Goal: Task Accomplishment & Management: Manage account settings

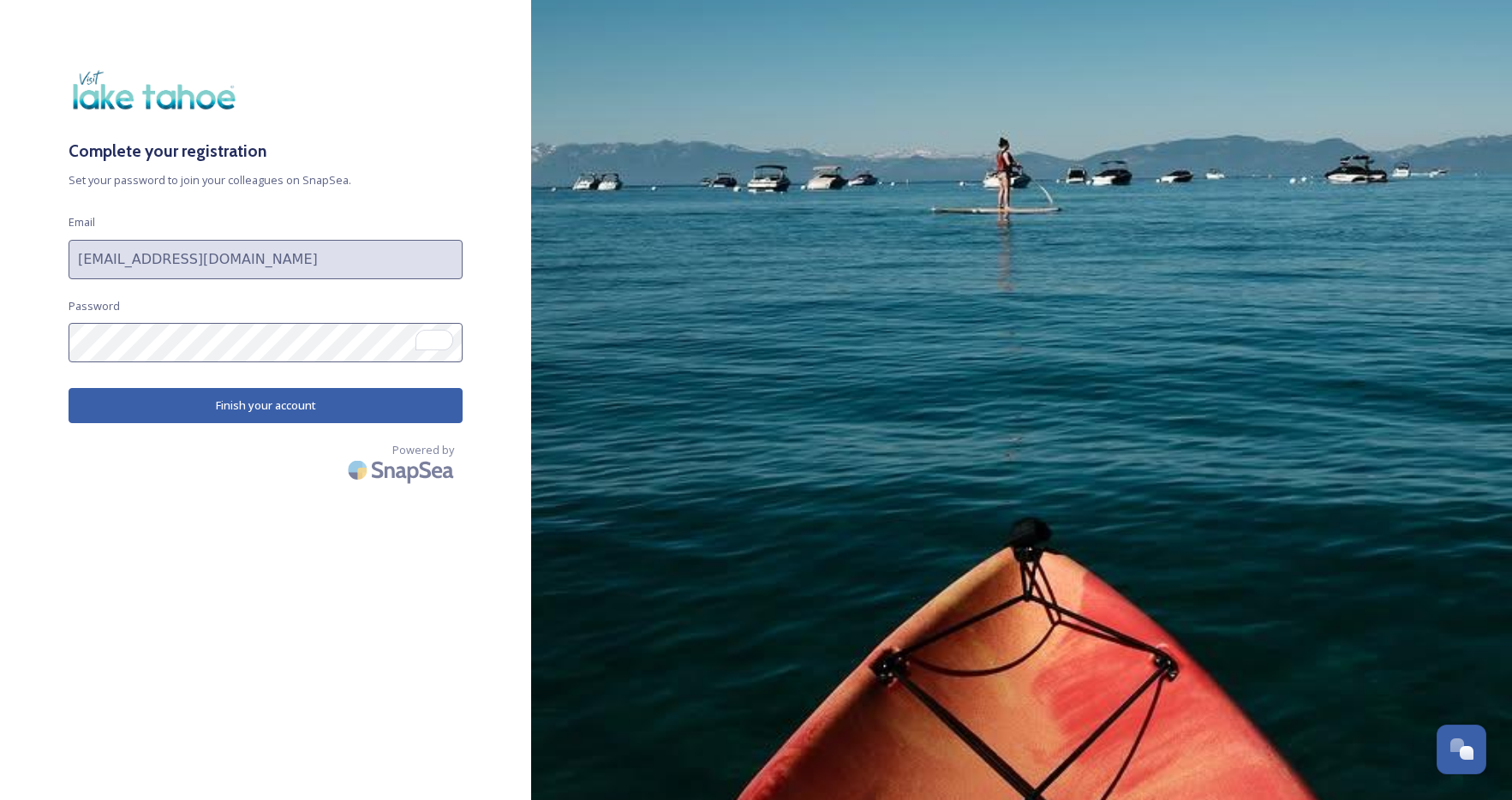
click at [280, 411] on button "Finish your account" at bounding box center [266, 405] width 394 height 35
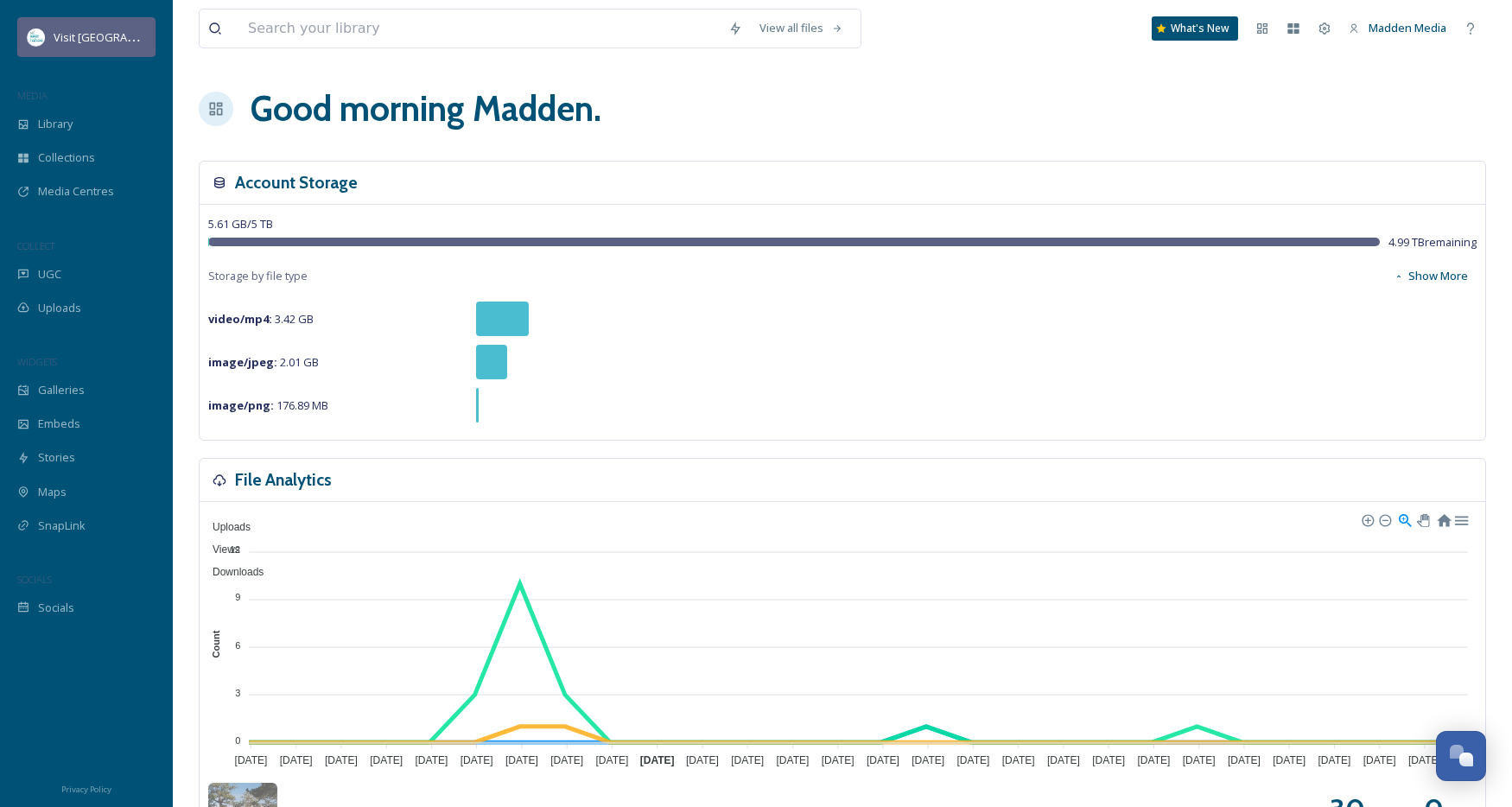
click at [118, 40] on span "Visit [GEOGRAPHIC_DATA]" at bounding box center [120, 37] width 134 height 17
click at [1409, 28] on span "Madden Media" at bounding box center [1408, 27] width 78 height 16
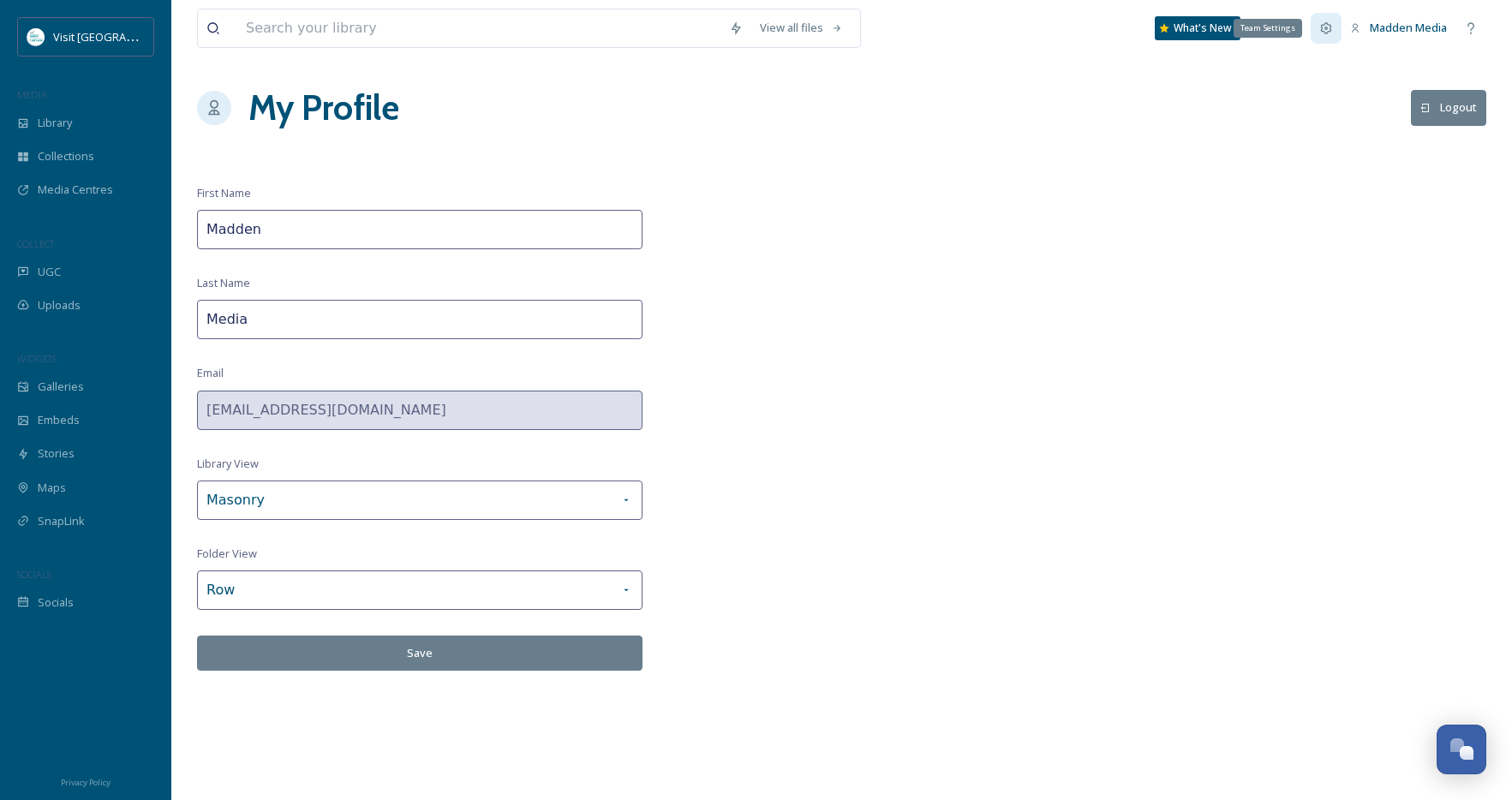
click at [1322, 29] on icon at bounding box center [1326, 27] width 14 height 14
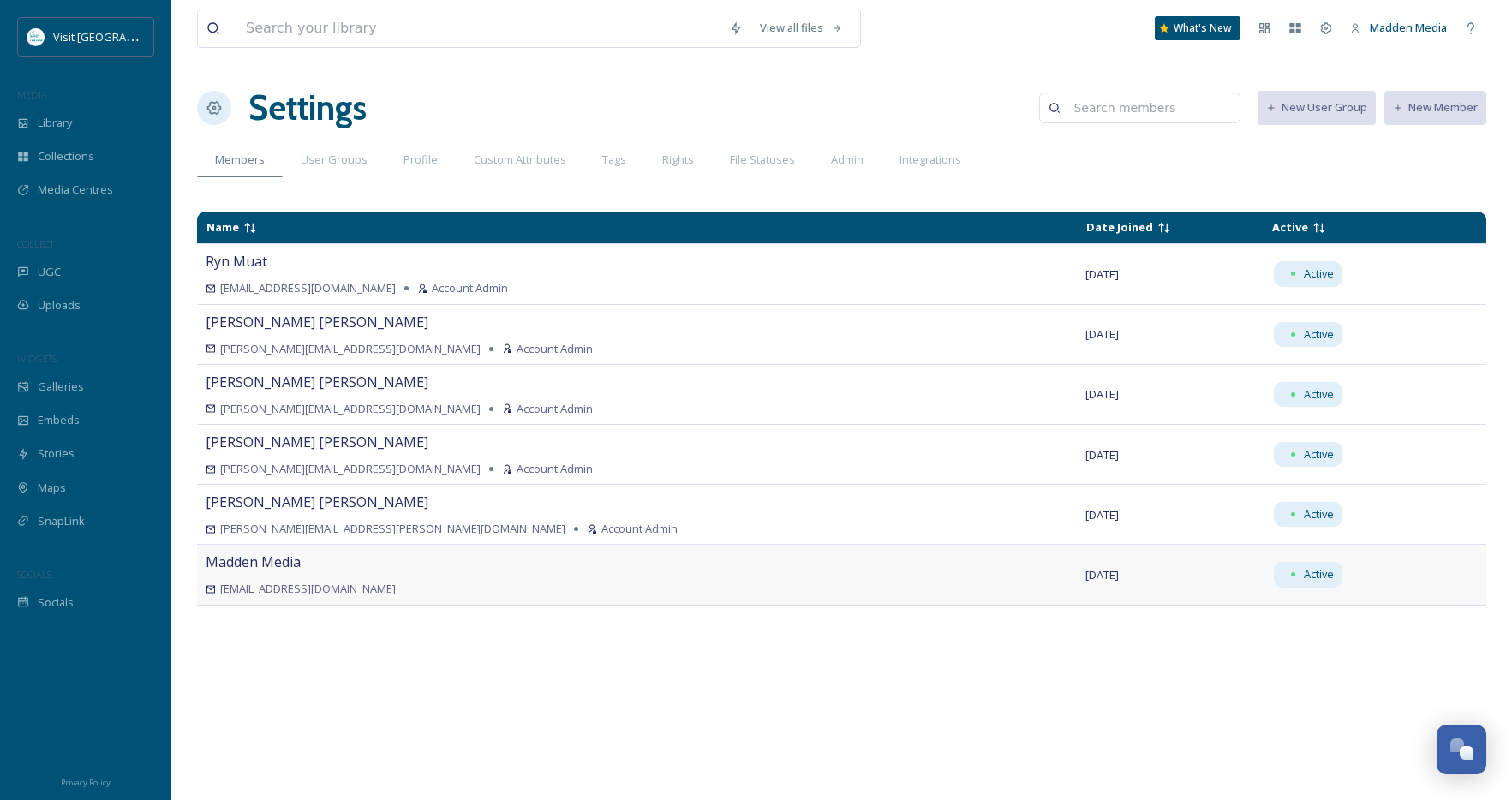
click at [690, 566] on div "Madden Media [EMAIL_ADDRESS][DOMAIN_NAME]" at bounding box center [636, 575] width 863 height 46
click at [107, 46] on div "Visit [GEOGRAPHIC_DATA]" at bounding box center [99, 37] width 92 height 20
click at [1385, 27] on span "Madden Media" at bounding box center [1408, 27] width 77 height 16
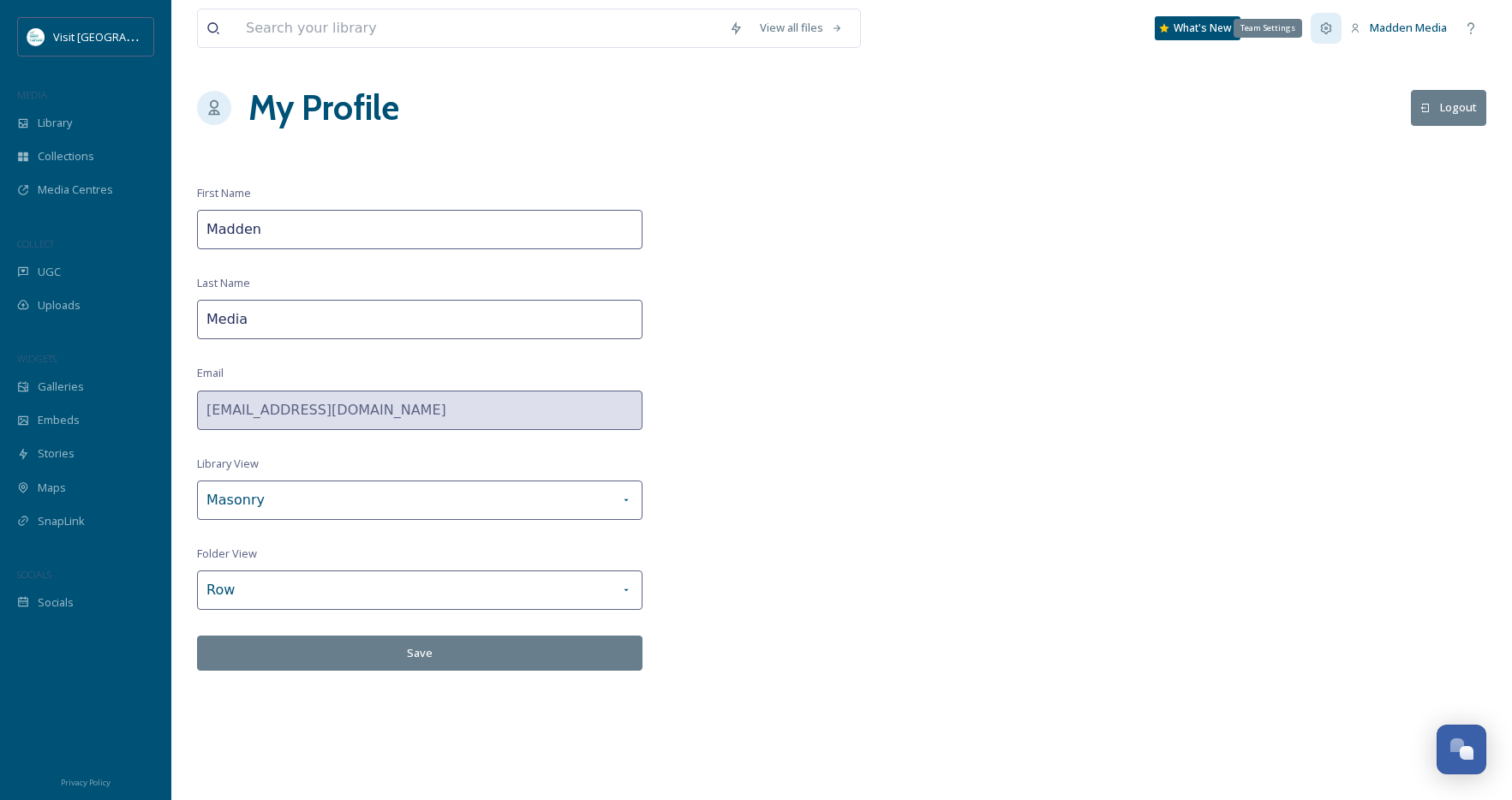
click at [1322, 23] on icon at bounding box center [1326, 27] width 14 height 14
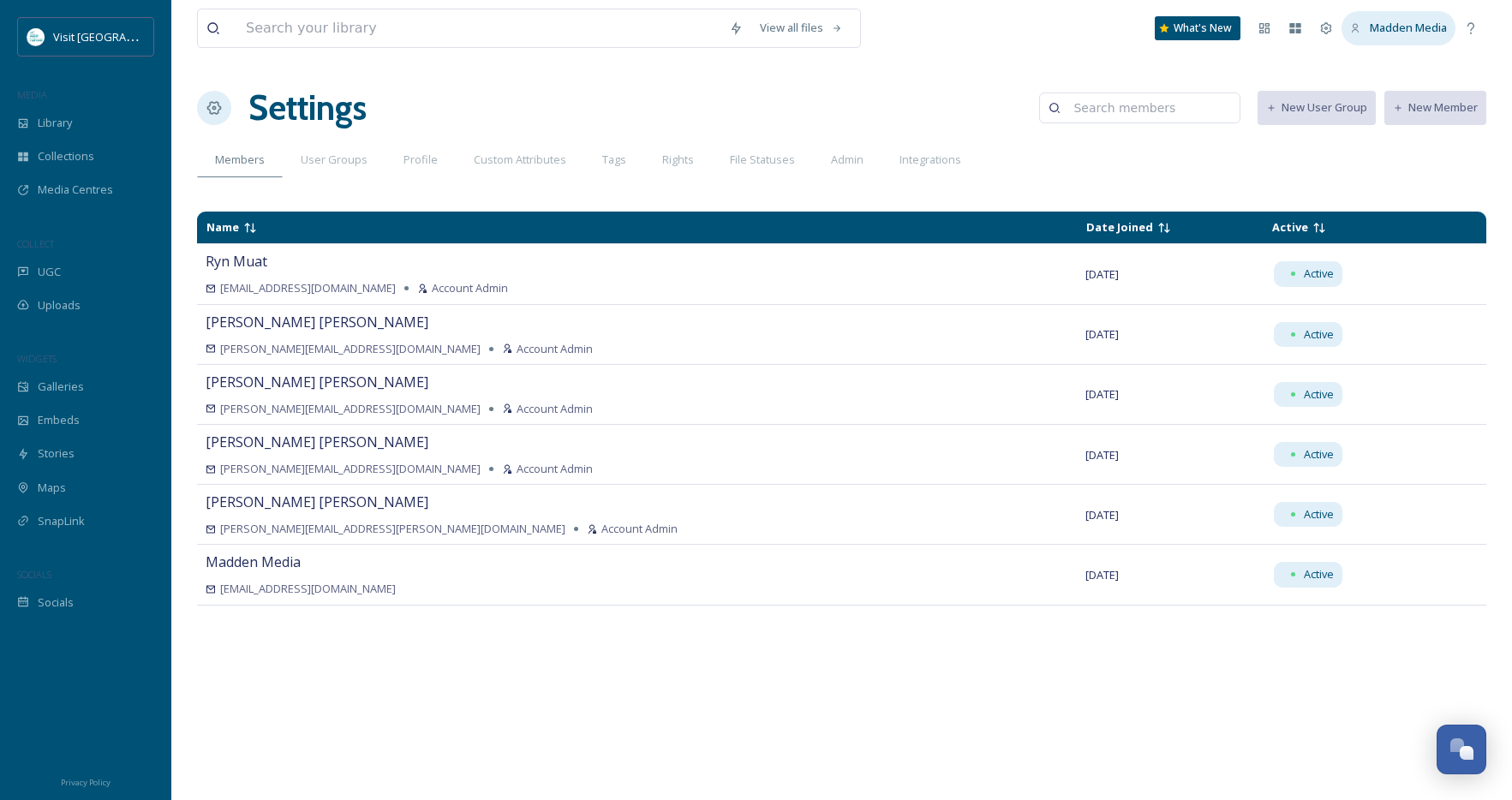
click at [1356, 24] on icon at bounding box center [1355, 28] width 11 height 11
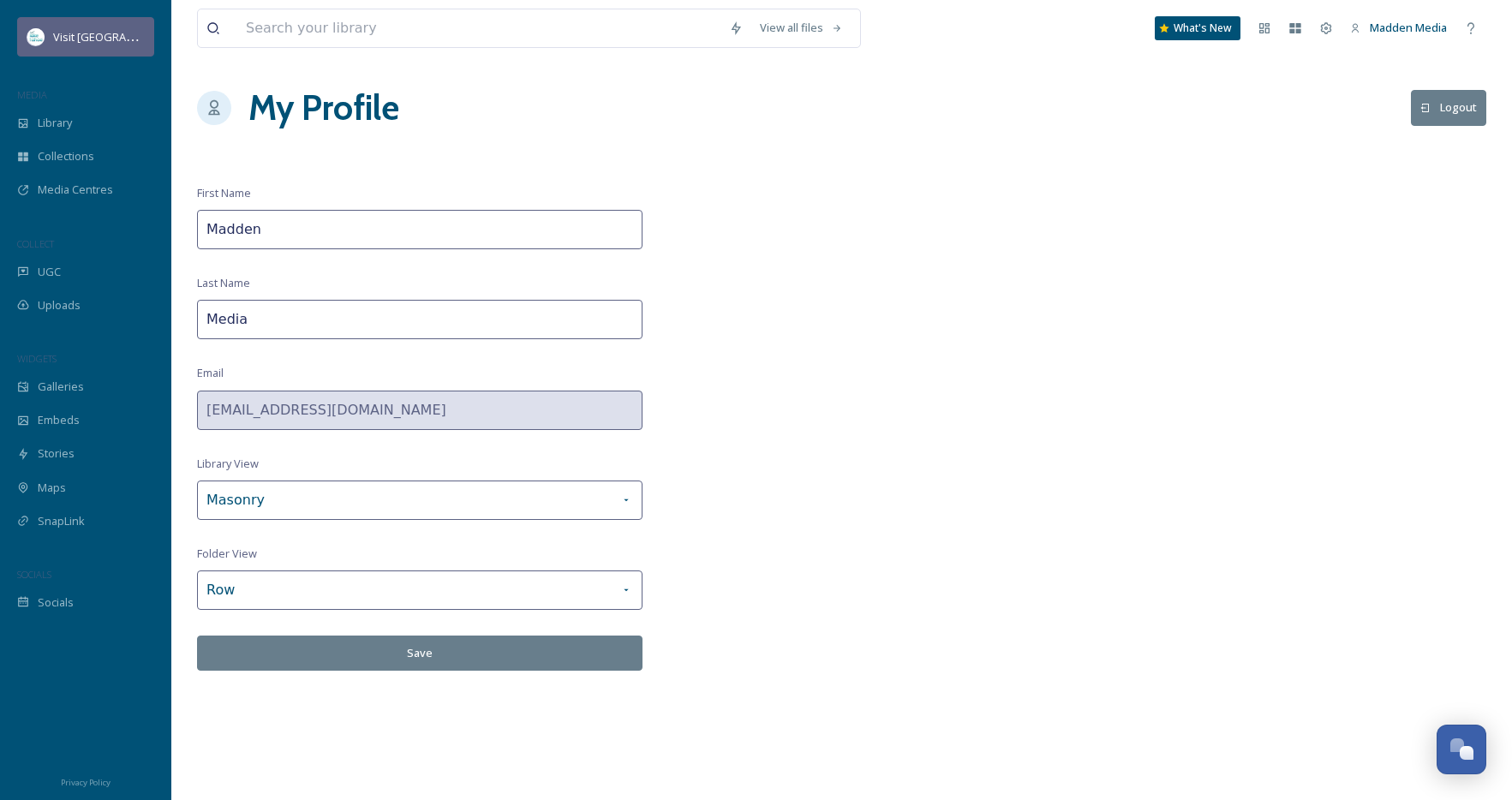
click at [73, 40] on span "Visit [GEOGRAPHIC_DATA]" at bounding box center [119, 37] width 133 height 16
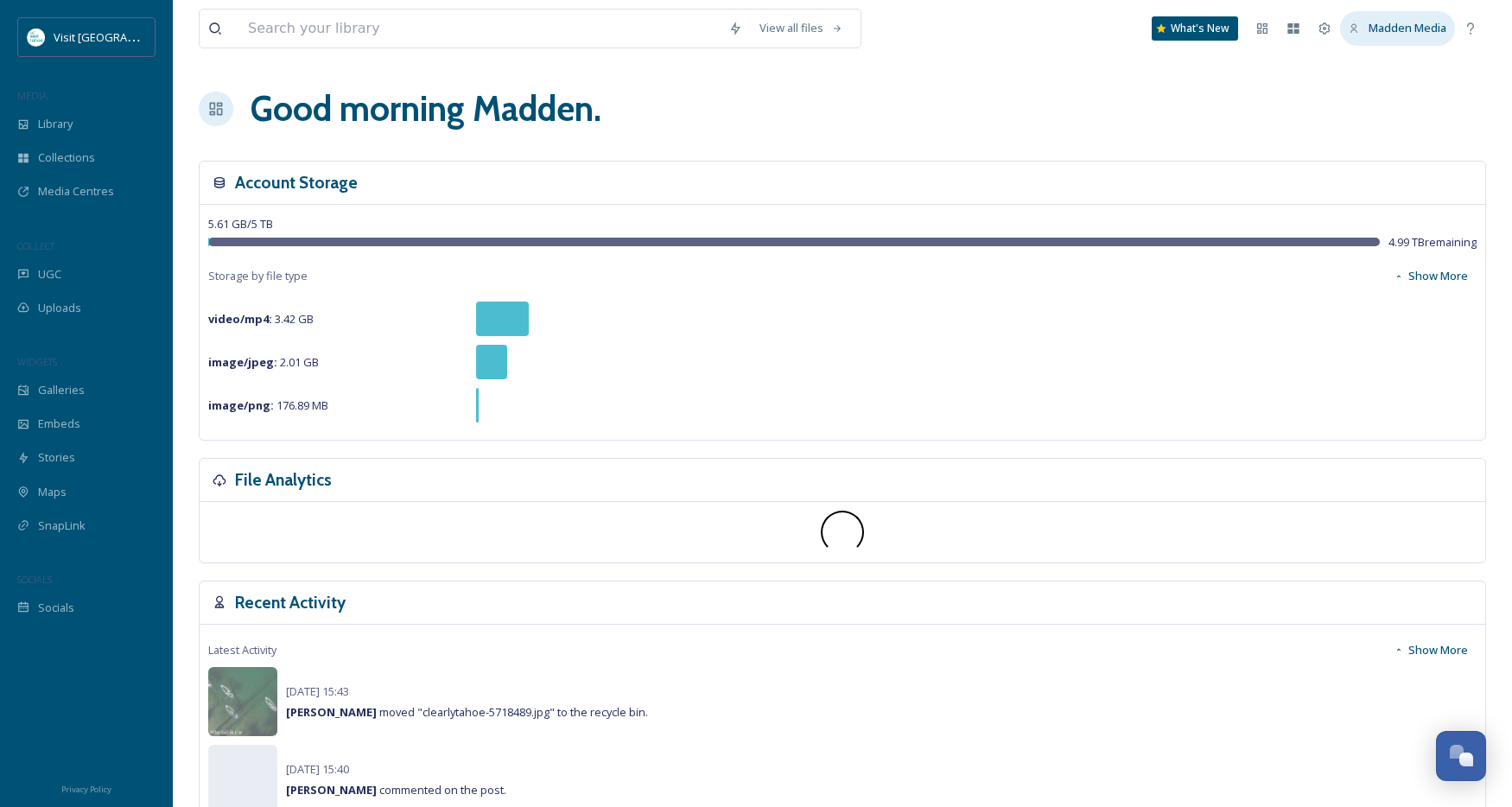
click at [1420, 20] on span "Madden Media" at bounding box center [1408, 27] width 78 height 16
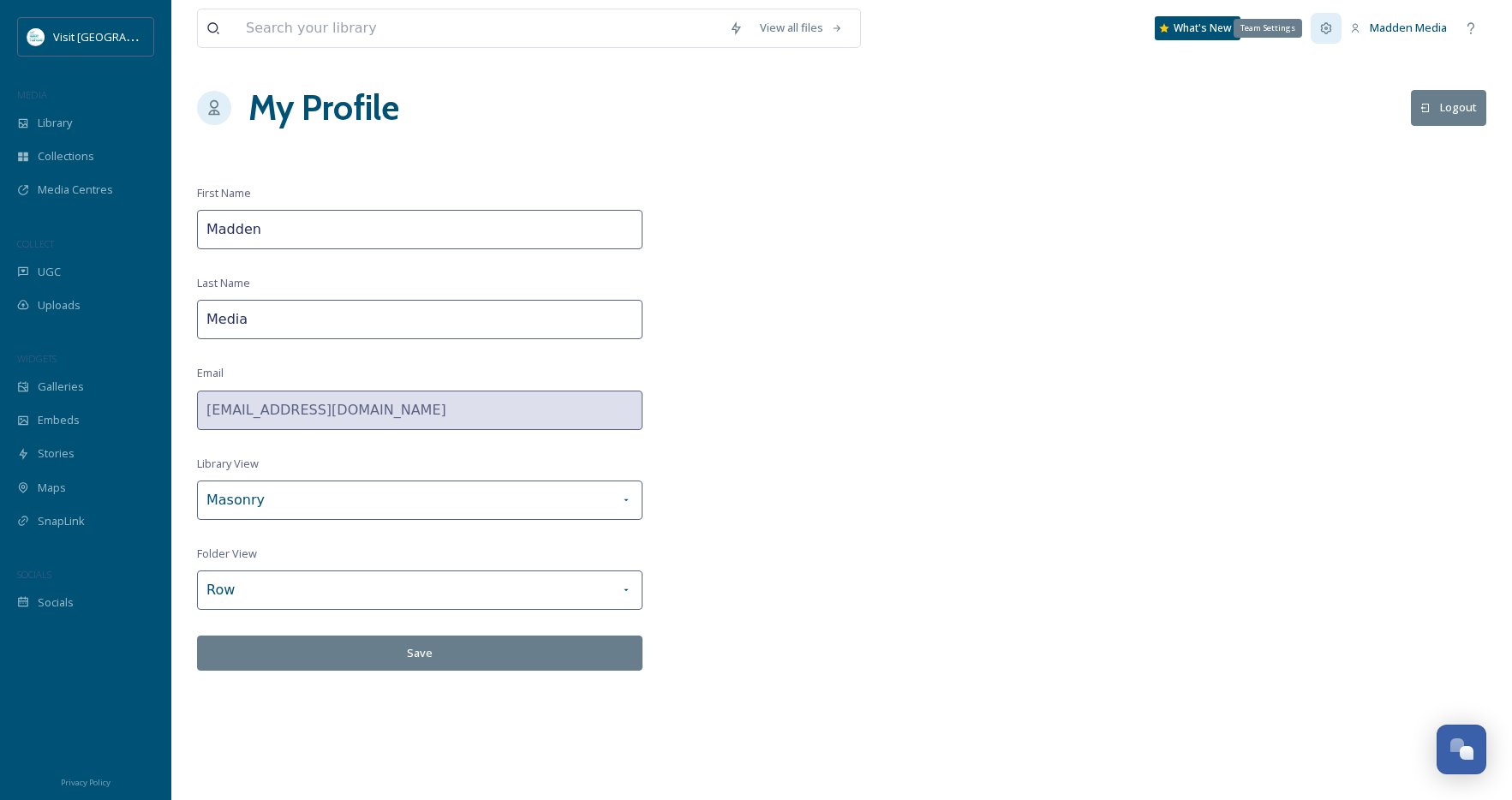
click at [1326, 23] on icon at bounding box center [1327, 27] width 11 height 11
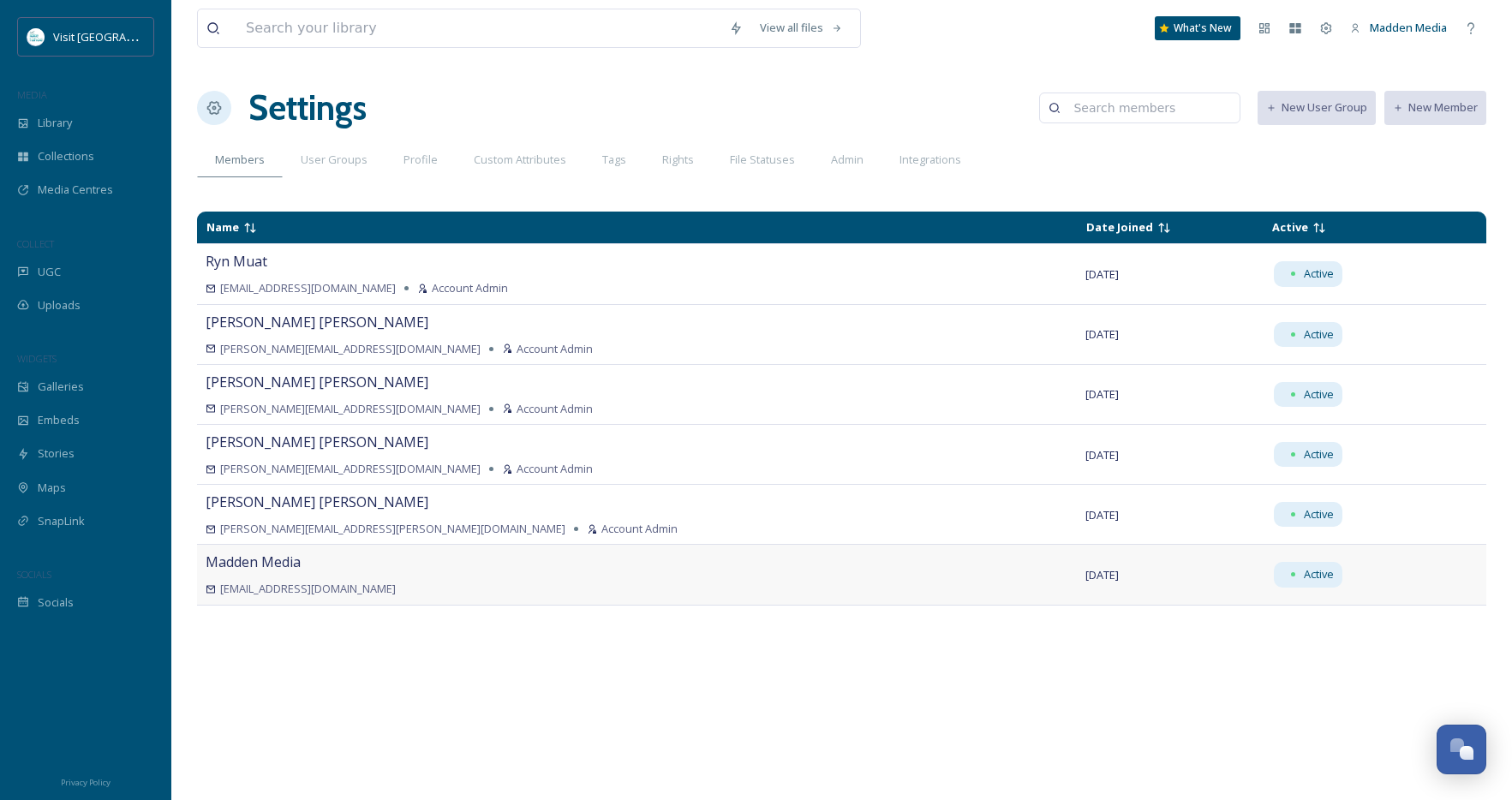
click at [1194, 574] on td "[DATE]" at bounding box center [1170, 574] width 187 height 60
click at [280, 553] on span "Madden Media" at bounding box center [253, 562] width 95 height 19
click at [1304, 578] on span "Active" at bounding box center [1319, 575] width 30 height 16
